Goal: Task Accomplishment & Management: Use online tool/utility

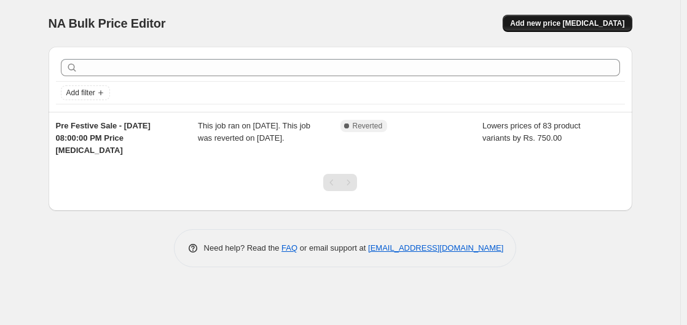
click at [560, 23] on span "Add new price [MEDICAL_DATA]" at bounding box center [567, 23] width 114 height 10
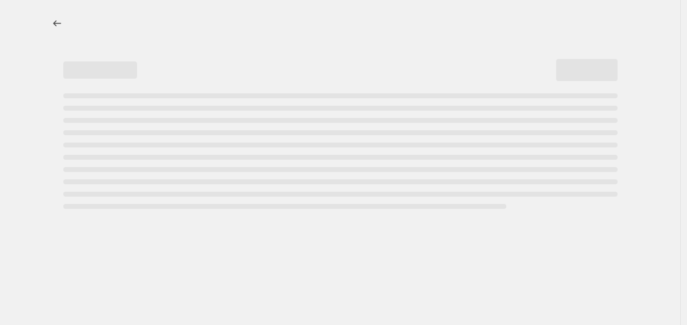
select select "percentage"
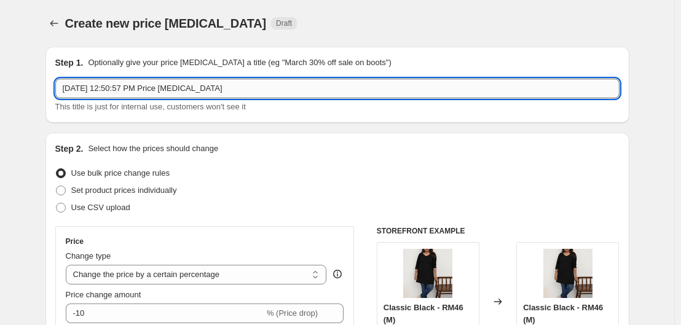
click at [154, 95] on input "Oct 3, 2025, 12:50:57 PM Price change job" at bounding box center [337, 89] width 564 height 20
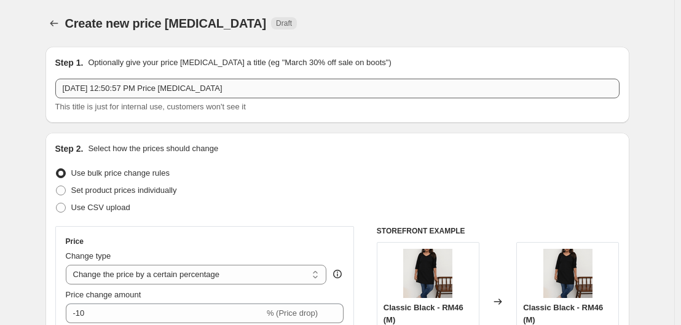
drag, startPoint x: 273, startPoint y: 76, endPoint x: 116, endPoint y: 89, distance: 157.9
click at [65, 81] on div "Step 1. Optionally give your price change job a title (eg "March 30% off sale o…" at bounding box center [337, 85] width 564 height 57
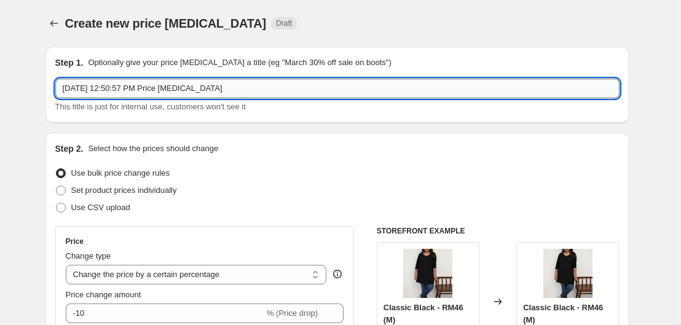
click at [152, 92] on input "Oct 3, 2025, 12:50:57 PM Price change job" at bounding box center [337, 89] width 564 height 20
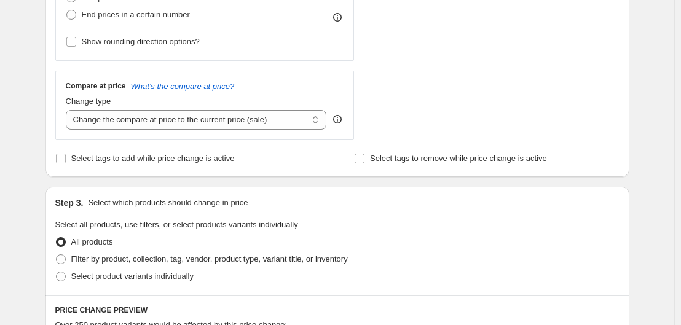
scroll to position [430, 0]
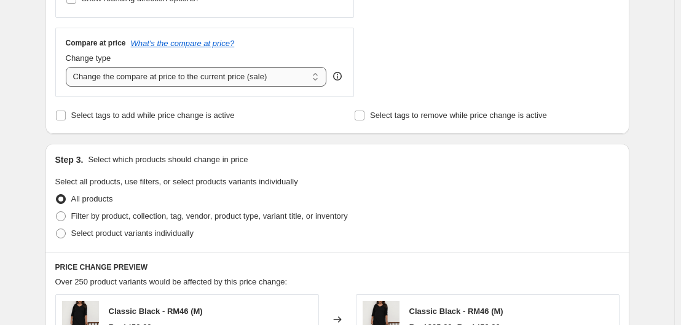
type input "D"
click at [200, 82] on select "Change the compare at price to the current price (sale) Change the compare at p…" at bounding box center [196, 77] width 261 height 20
select select "no_change"
click at [68, 67] on select "Change the compare at price to the current price (sale) Change the compare at p…" at bounding box center [196, 77] width 261 height 20
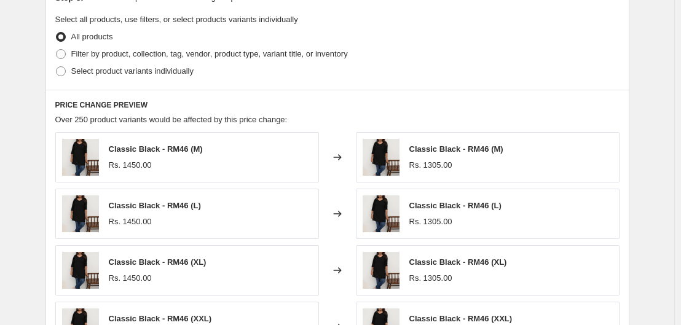
scroll to position [615, 0]
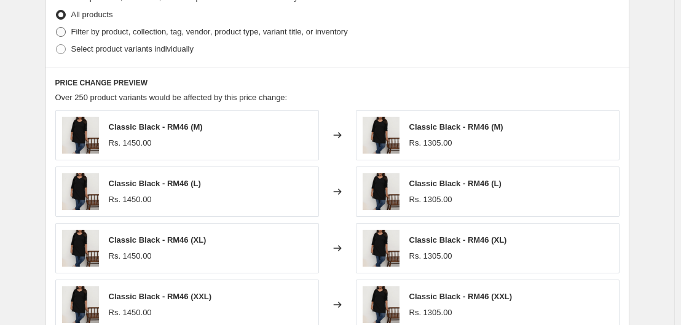
click at [124, 30] on span "Filter by product, collection, tag, vendor, product type, variant title, or inv…" at bounding box center [209, 31] width 277 height 9
click at [57, 28] on input "Filter by product, collection, tag, vendor, product type, variant title, or inv…" at bounding box center [56, 27] width 1 height 1
radio input "true"
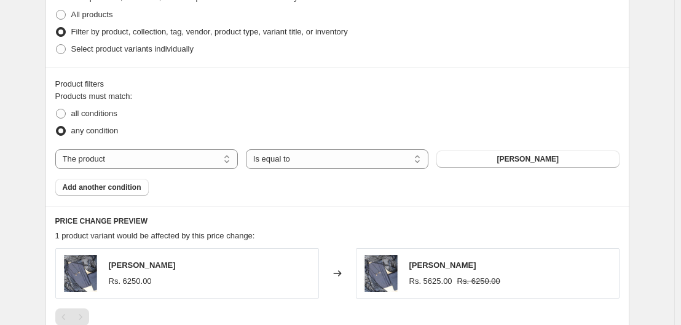
click at [561, 149] on div "The product The product's collection The product's tag The product's vendor The…" at bounding box center [337, 159] width 564 height 20
click at [548, 164] on span "Aakashiya Saundarya" at bounding box center [528, 159] width 62 height 10
click at [189, 160] on select "The product The product's collection The product's tag The product's vendor The…" at bounding box center [146, 159] width 183 height 20
select select "collection"
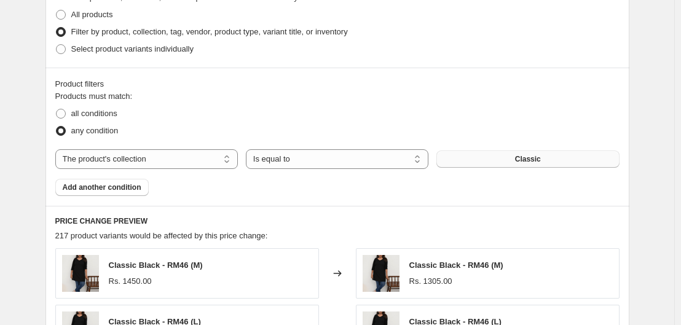
click at [499, 153] on button "Classic" at bounding box center [527, 159] width 183 height 17
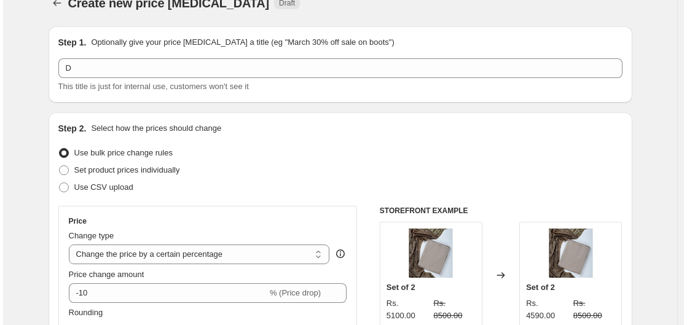
scroll to position [0, 0]
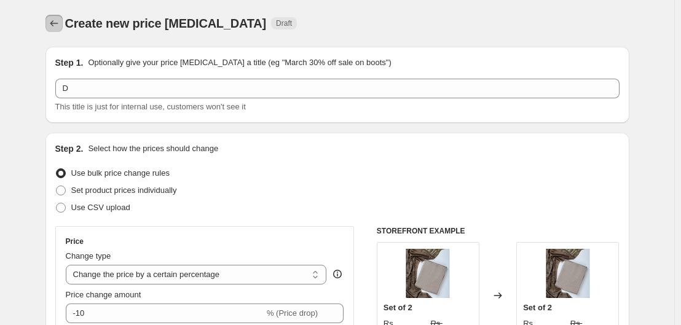
click at [63, 28] on button "Price change jobs" at bounding box center [53, 23] width 17 height 17
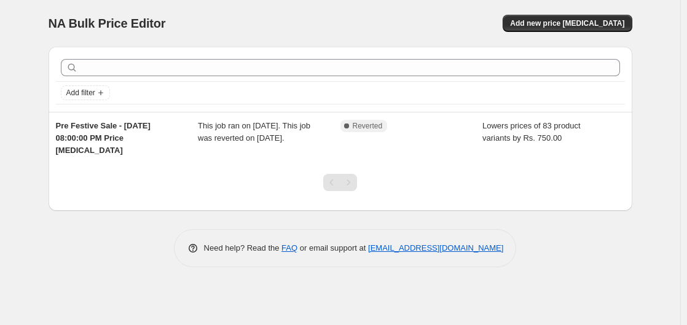
click at [566, 33] on div "NA Bulk Price Editor. This page is ready NA Bulk Price Editor Add new price [ME…" at bounding box center [341, 23] width 584 height 47
click at [565, 27] on span "Add new price [MEDICAL_DATA]" at bounding box center [567, 23] width 114 height 10
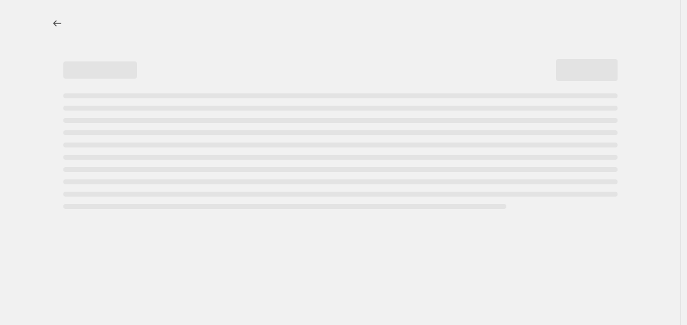
select select "percentage"
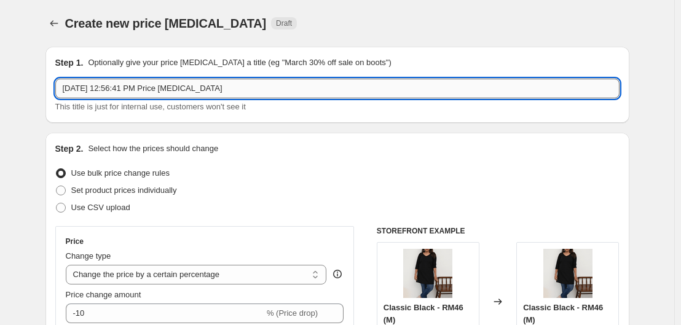
click at [208, 83] on input "Oct 3, 2025, 12:56:41 PM Price change job" at bounding box center [337, 89] width 564 height 20
type input "Diwali Sale 15% OFF"
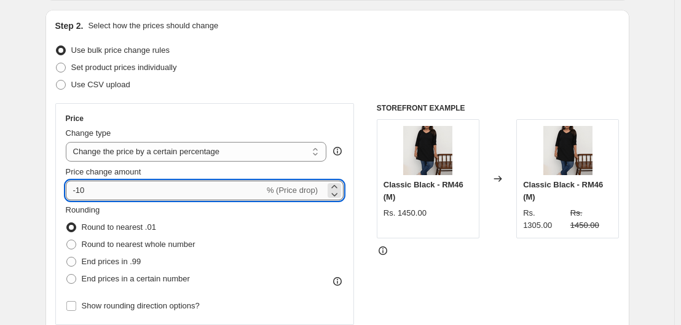
click at [124, 195] on input "-10" at bounding box center [165, 191] width 199 height 20
type input "-15"
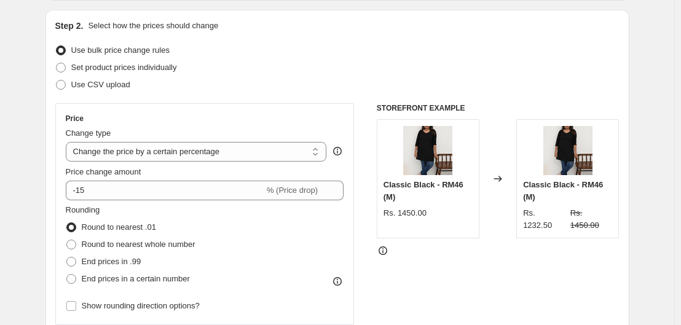
click at [151, 149] on select "Change the price to a certain amount Change the price by a certain amount Chang…" at bounding box center [196, 152] width 261 height 20
click at [196, 114] on div "Price" at bounding box center [205, 119] width 278 height 10
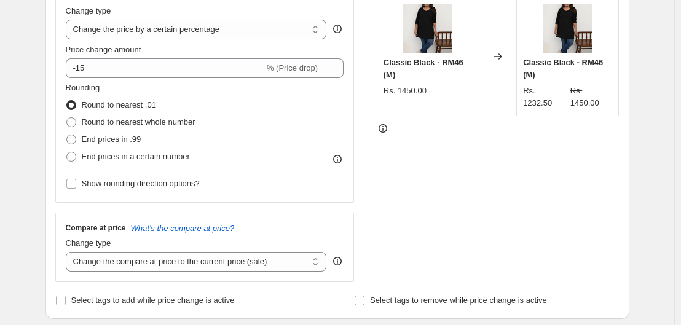
scroll to position [246, 0]
click at [117, 122] on span "Round to nearest whole number" at bounding box center [139, 121] width 114 height 9
click at [67, 117] on input "Round to nearest whole number" at bounding box center [66, 117] width 1 height 1
radio input "true"
click at [124, 181] on span "Show rounding direction options?" at bounding box center [141, 182] width 118 height 9
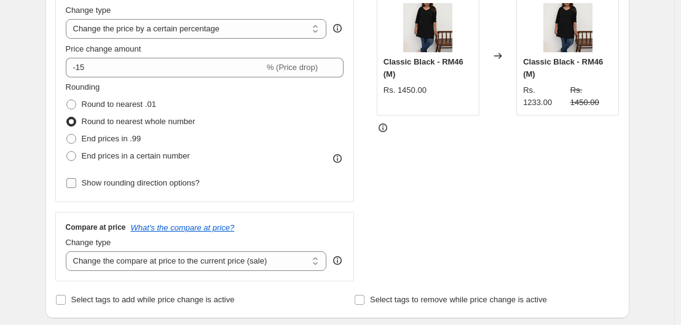
click at [76, 181] on input "Show rounding direction options?" at bounding box center [71, 183] width 10 height 10
checkbox input "true"
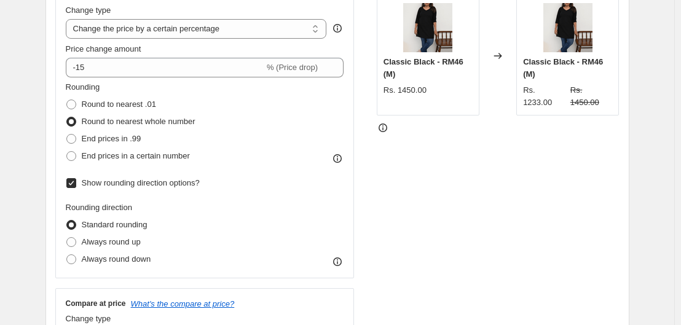
click at [126, 224] on span "Standard rounding" at bounding box center [115, 224] width 66 height 9
click at [67, 221] on input "Standard rounding" at bounding box center [66, 220] width 1 height 1
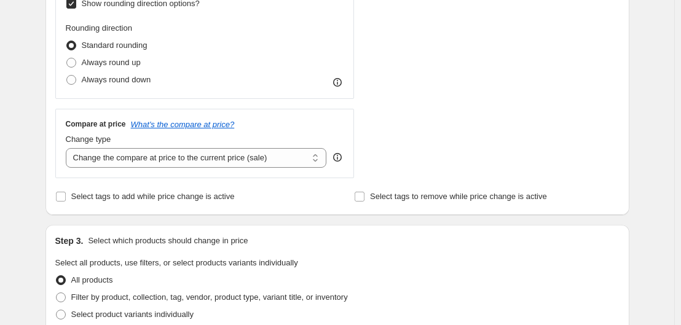
scroll to position [430, 0]
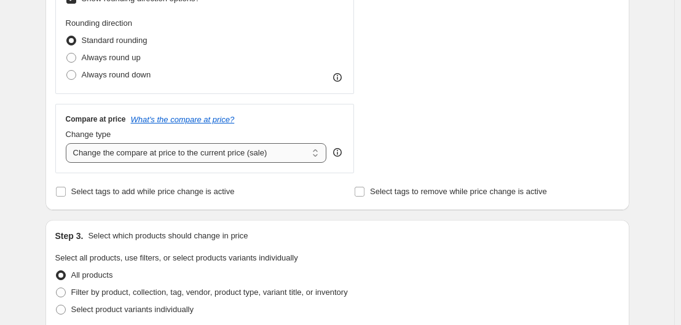
click at [207, 156] on select "Change the compare at price to the current price (sale) Change the compare at p…" at bounding box center [196, 153] width 261 height 20
select select "no_change"
click at [68, 143] on select "Change the compare at price to the current price (sale) Change the compare at p…" at bounding box center [196, 153] width 261 height 20
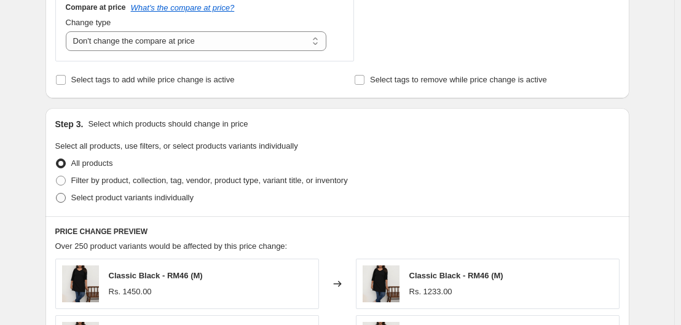
scroll to position [553, 0]
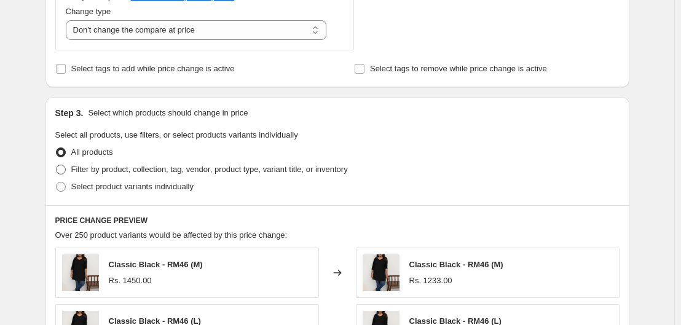
click at [92, 168] on span "Filter by product, collection, tag, vendor, product type, variant title, or inv…" at bounding box center [209, 169] width 277 height 9
click at [57, 165] on input "Filter by product, collection, tag, vendor, product type, variant title, or inv…" at bounding box center [56, 165] width 1 height 1
radio input "true"
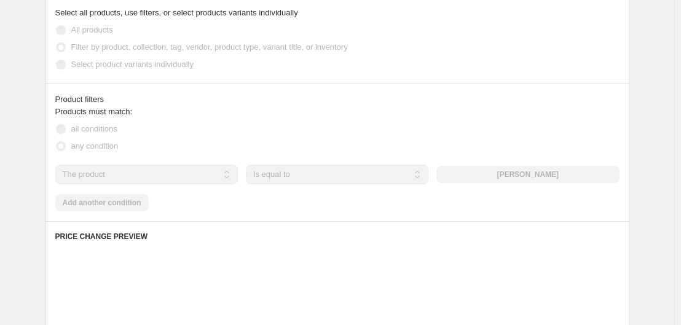
scroll to position [676, 0]
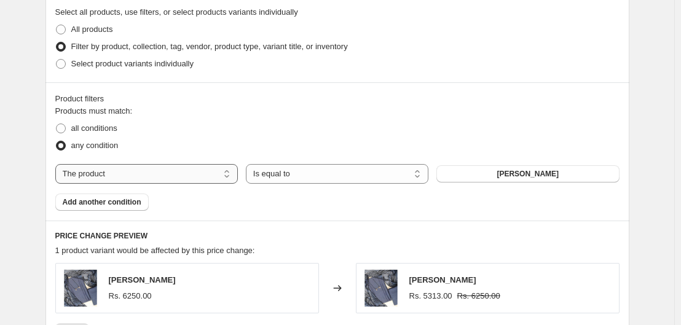
click at [171, 175] on select "The product The product's collection The product's tag The product's vendor The…" at bounding box center [146, 174] width 183 height 20
select select "collection"
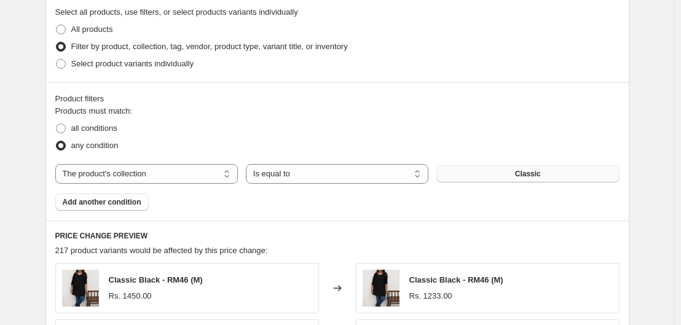
click at [517, 180] on button "Classic" at bounding box center [527, 173] width 183 height 17
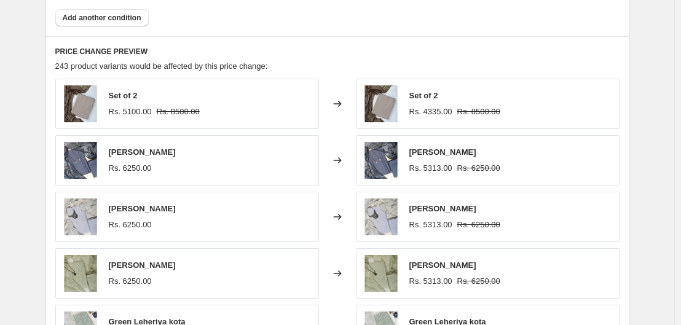
scroll to position [1107, 0]
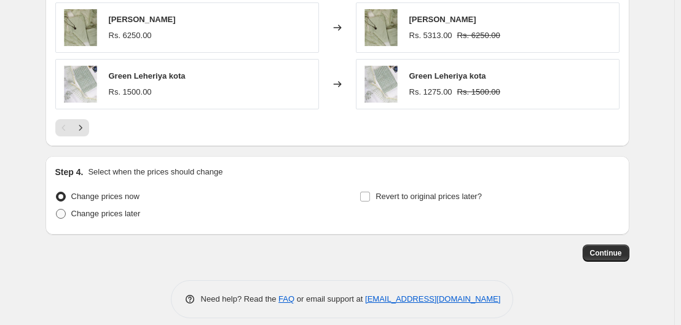
click at [124, 215] on span "Change prices later" at bounding box center [105, 213] width 69 height 9
click at [57, 210] on input "Change prices later" at bounding box center [56, 209] width 1 height 1
radio input "true"
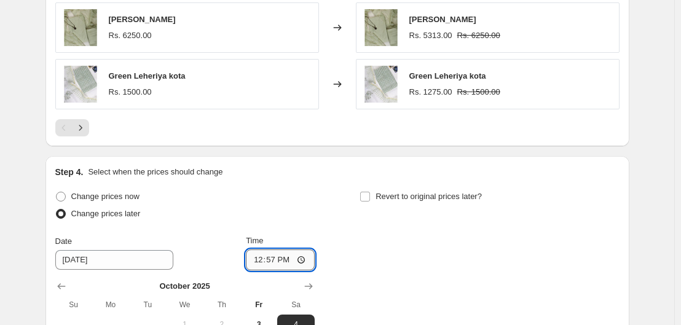
click at [258, 262] on input "12:57" at bounding box center [280, 260] width 69 height 21
type input "13:00"
click at [315, 205] on div "Change prices now" at bounding box center [184, 196] width 259 height 17
click at [370, 197] on input "Revert to original prices later?" at bounding box center [365, 197] width 10 height 10
checkbox input "true"
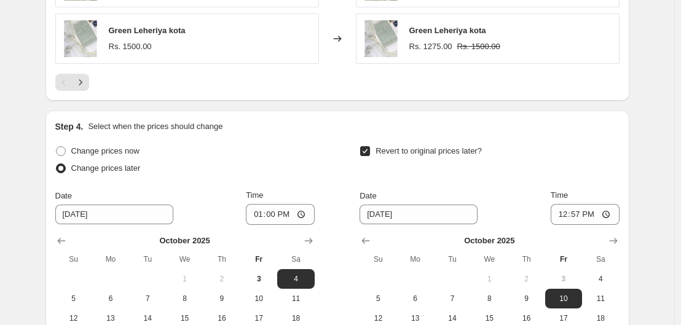
scroll to position [1230, 0]
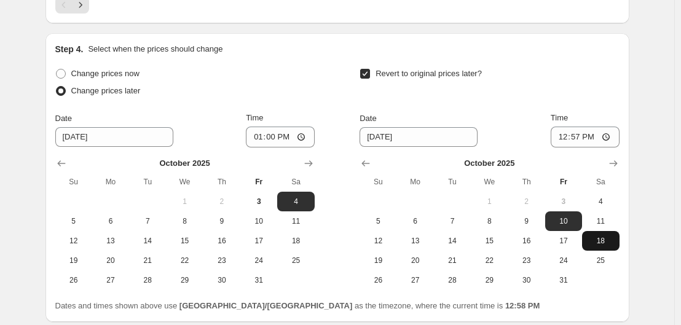
click at [600, 245] on span "18" at bounding box center [600, 241] width 27 height 10
type input "10/18/2025"
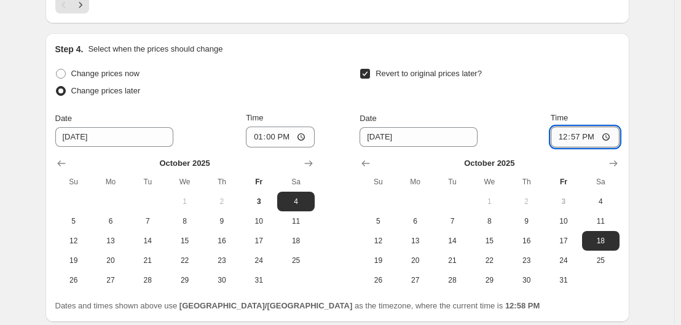
click at [564, 140] on input "12:57" at bounding box center [585, 137] width 69 height 21
type input "23:59"
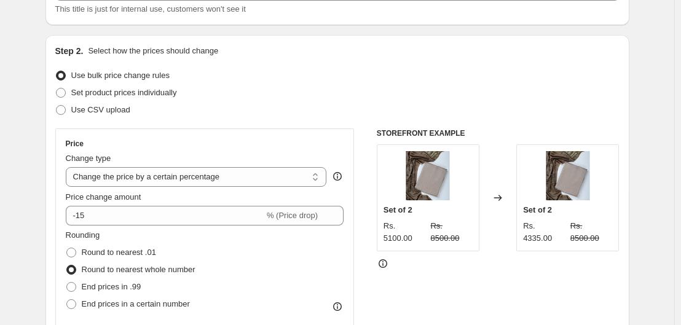
scroll to position [0, 0]
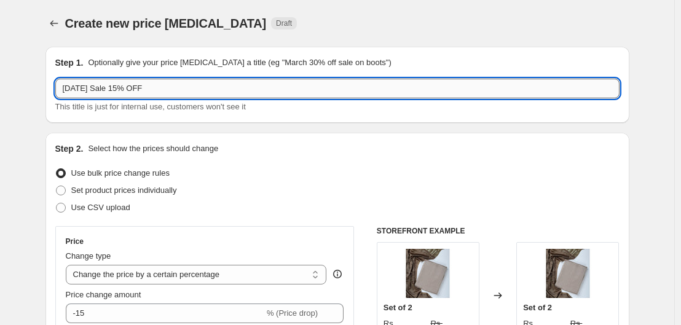
click at [182, 92] on input "Diwali Sale 15% OFF" at bounding box center [337, 89] width 564 height 20
type input "Diwali Sale 15% OFF on Diwali Collection"
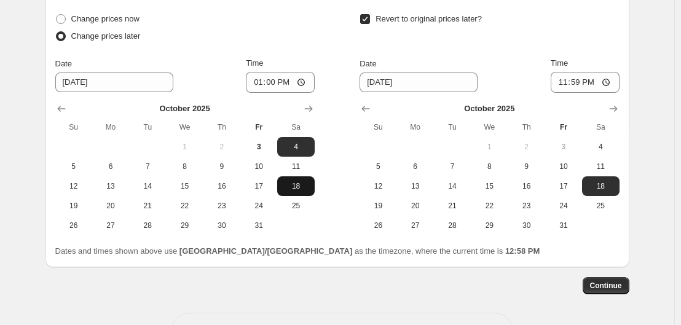
scroll to position [1291, 0]
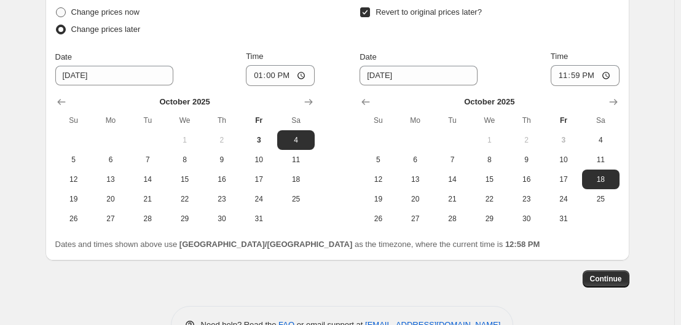
click at [125, 17] on span "Change prices now" at bounding box center [105, 11] width 68 height 9
click at [57, 8] on input "Change prices now" at bounding box center [56, 7] width 1 height 1
radio input "true"
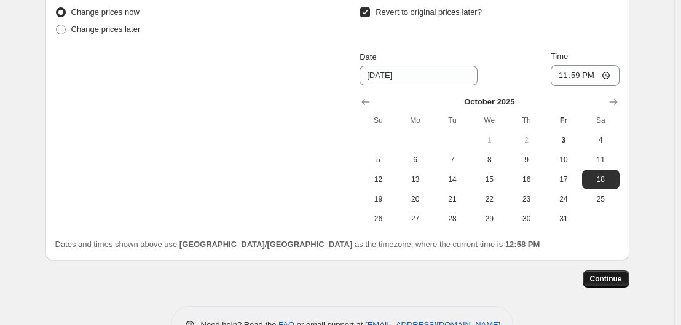
click at [615, 284] on span "Continue" at bounding box center [606, 279] width 32 height 10
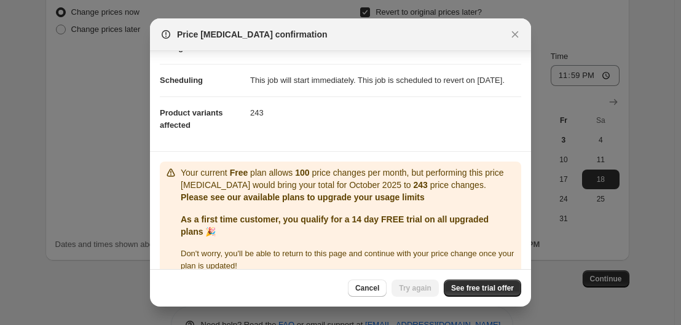
scroll to position [116, 0]
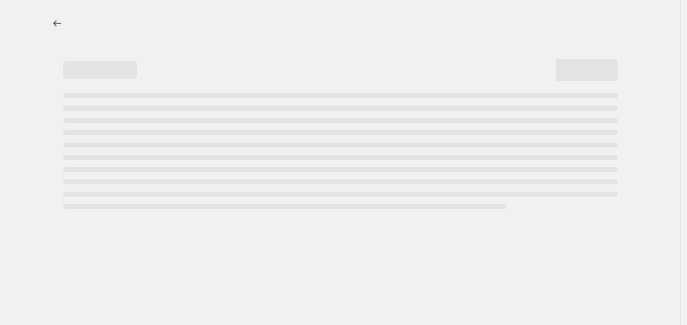
select select "percentage"
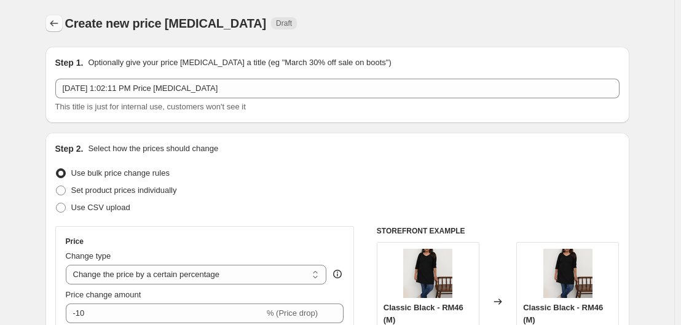
click at [55, 20] on icon "Price change jobs" at bounding box center [54, 23] width 12 height 12
